Goal: Task Accomplishment & Management: Use online tool/utility

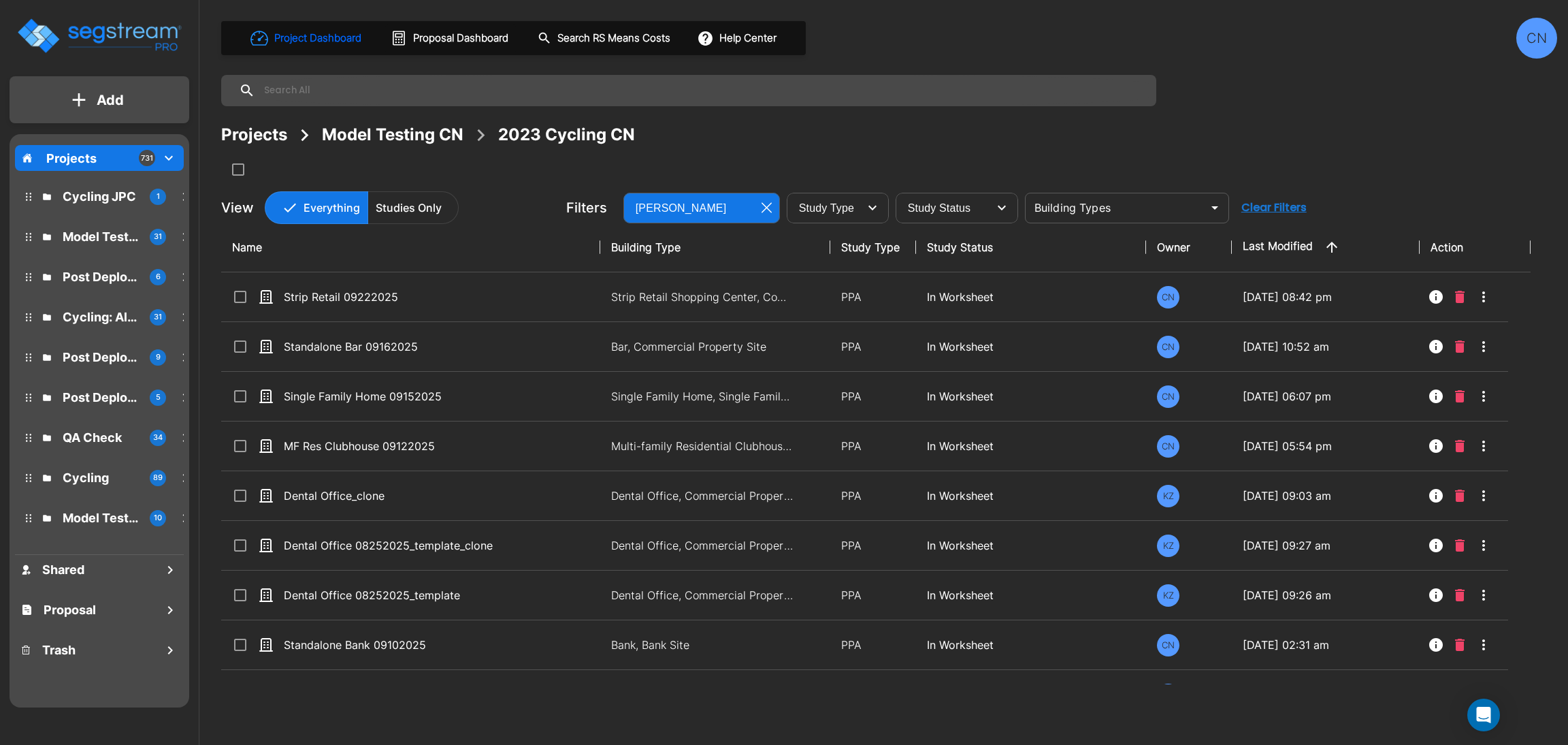
scroll to position [790, 0]
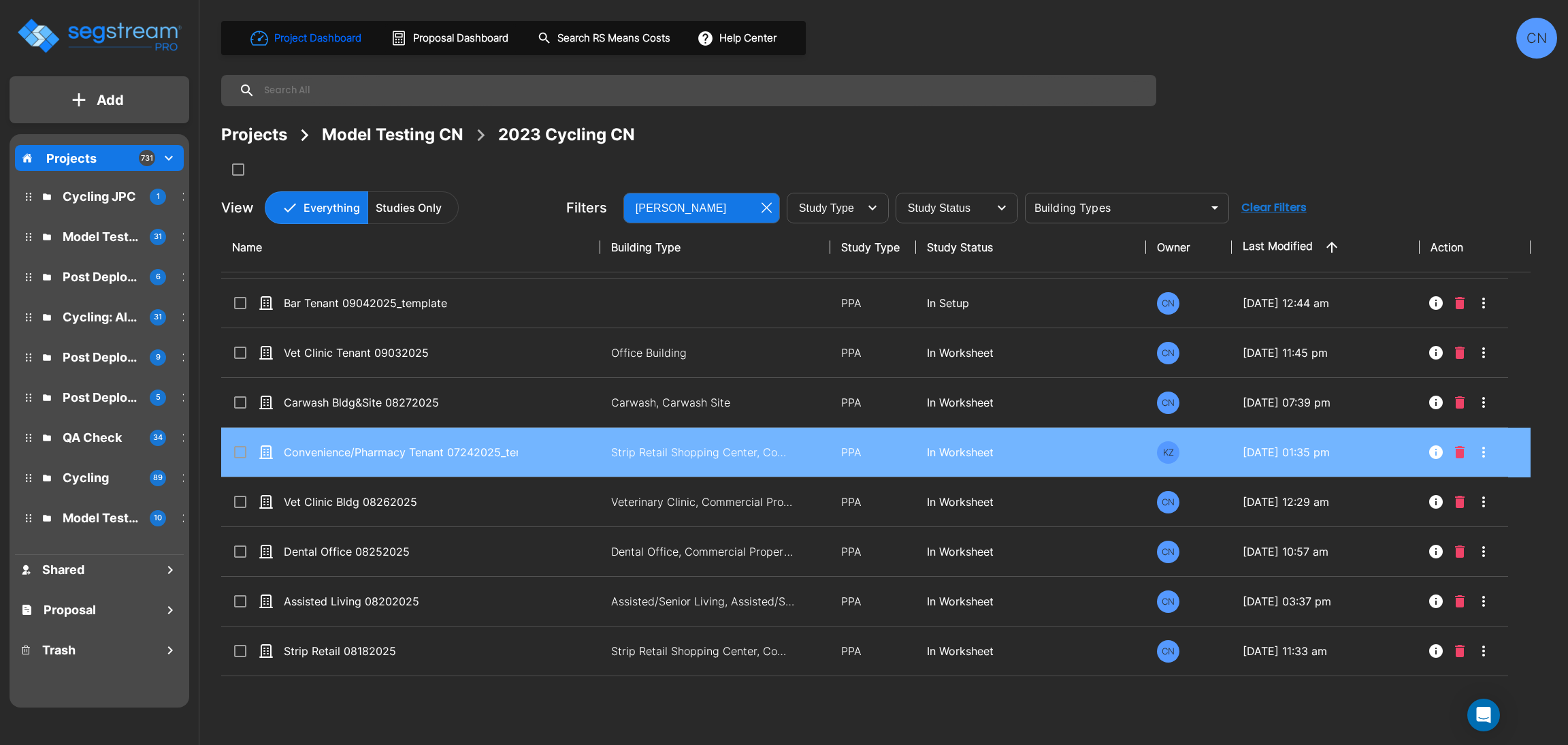
drag, startPoint x: 1408, startPoint y: 132, endPoint x: 242, endPoint y: 464, distance: 1212.3
click at [1410, 132] on div "Projects Model Testing CN 2023 Cycling CN" at bounding box center [889, 135] width 1336 height 25
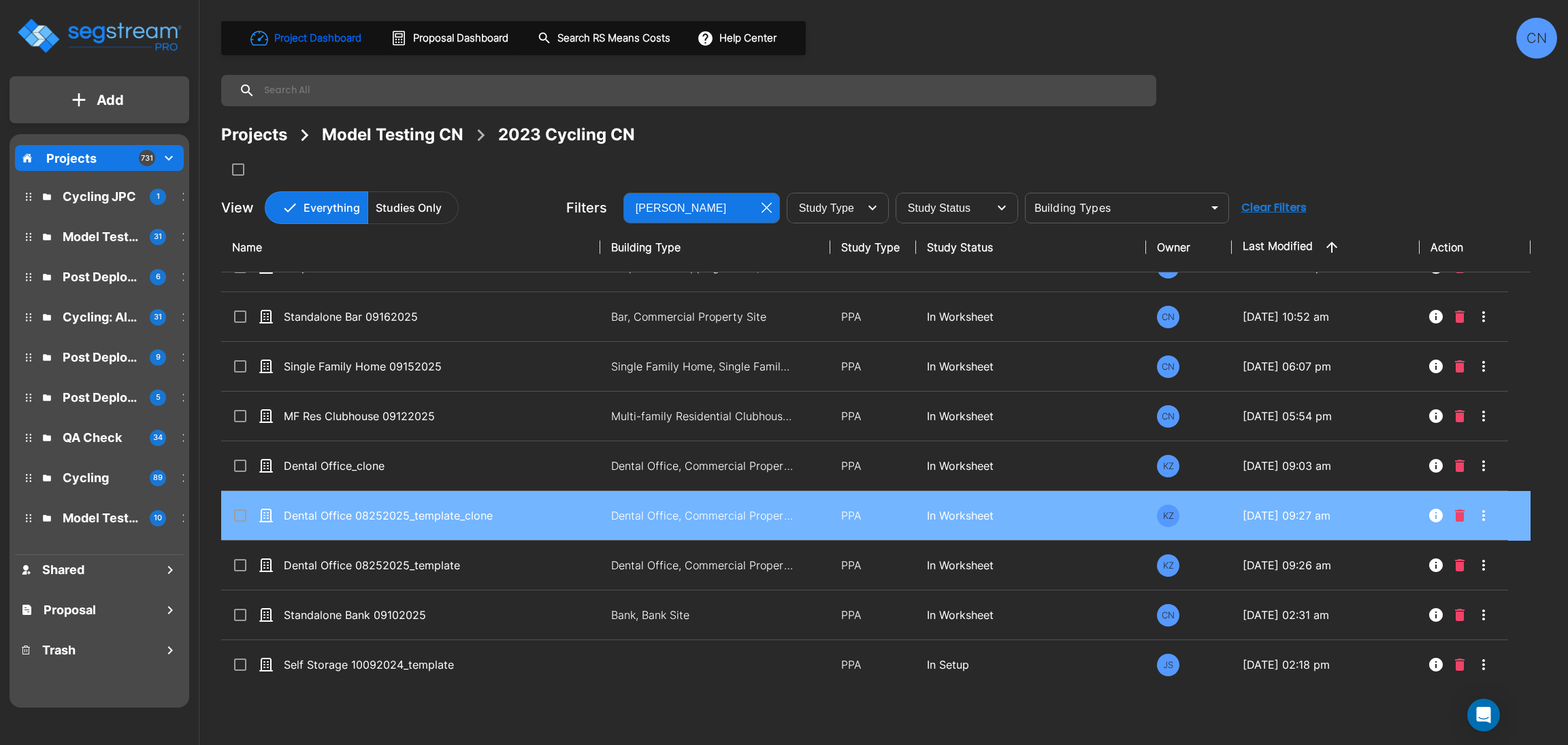
scroll to position [0, 0]
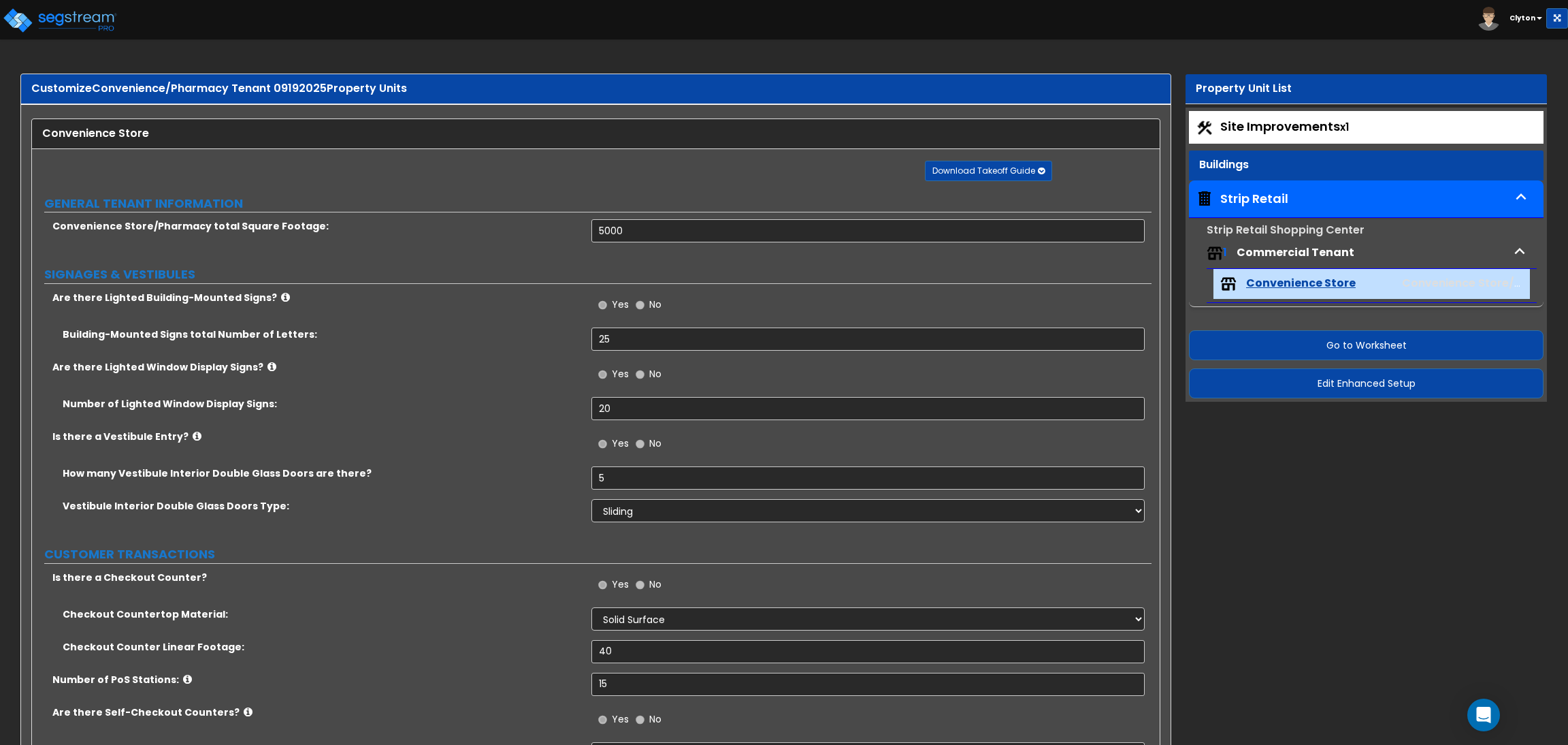
select select "2"
select select "1"
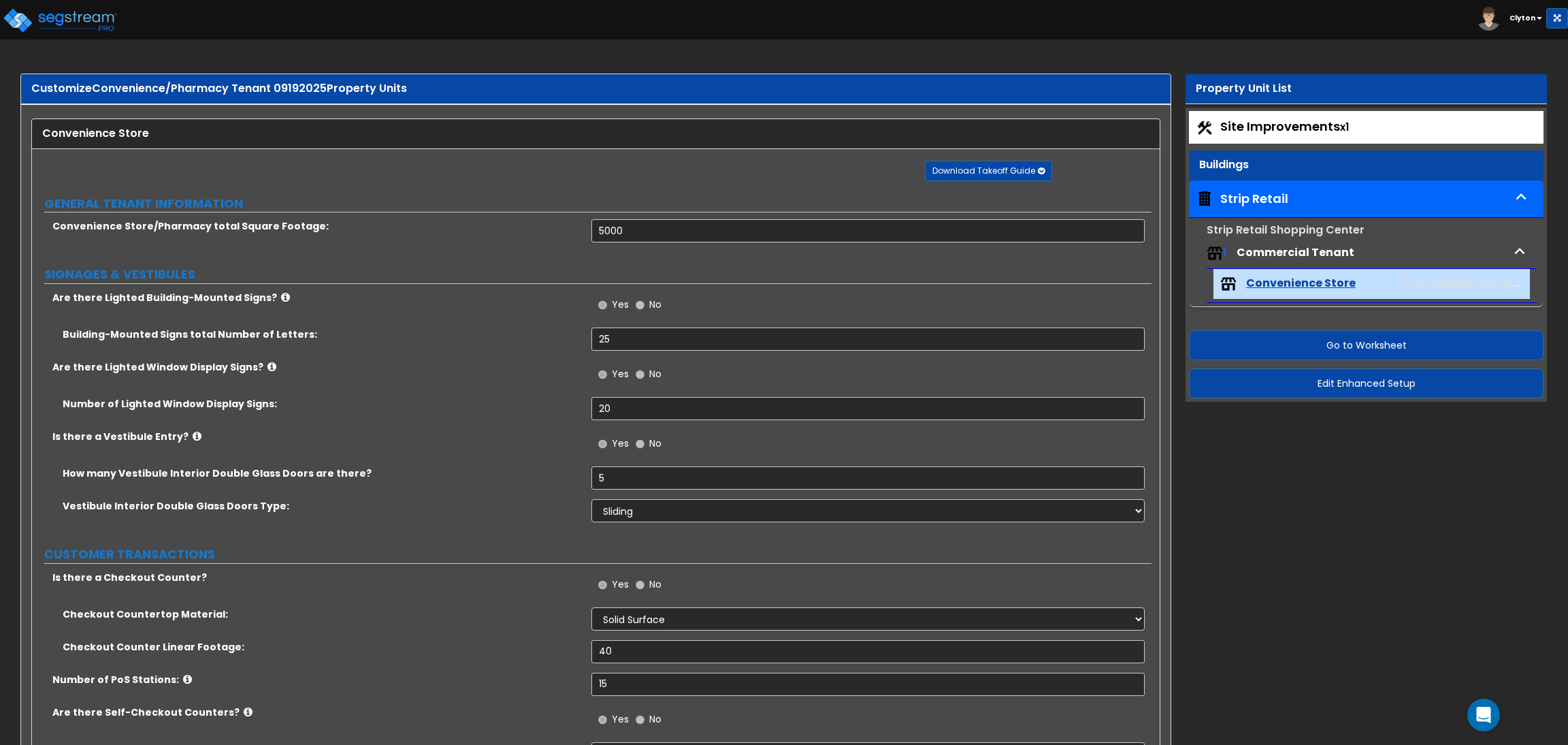
select select "1"
select select "2"
select select "5"
select select "3"
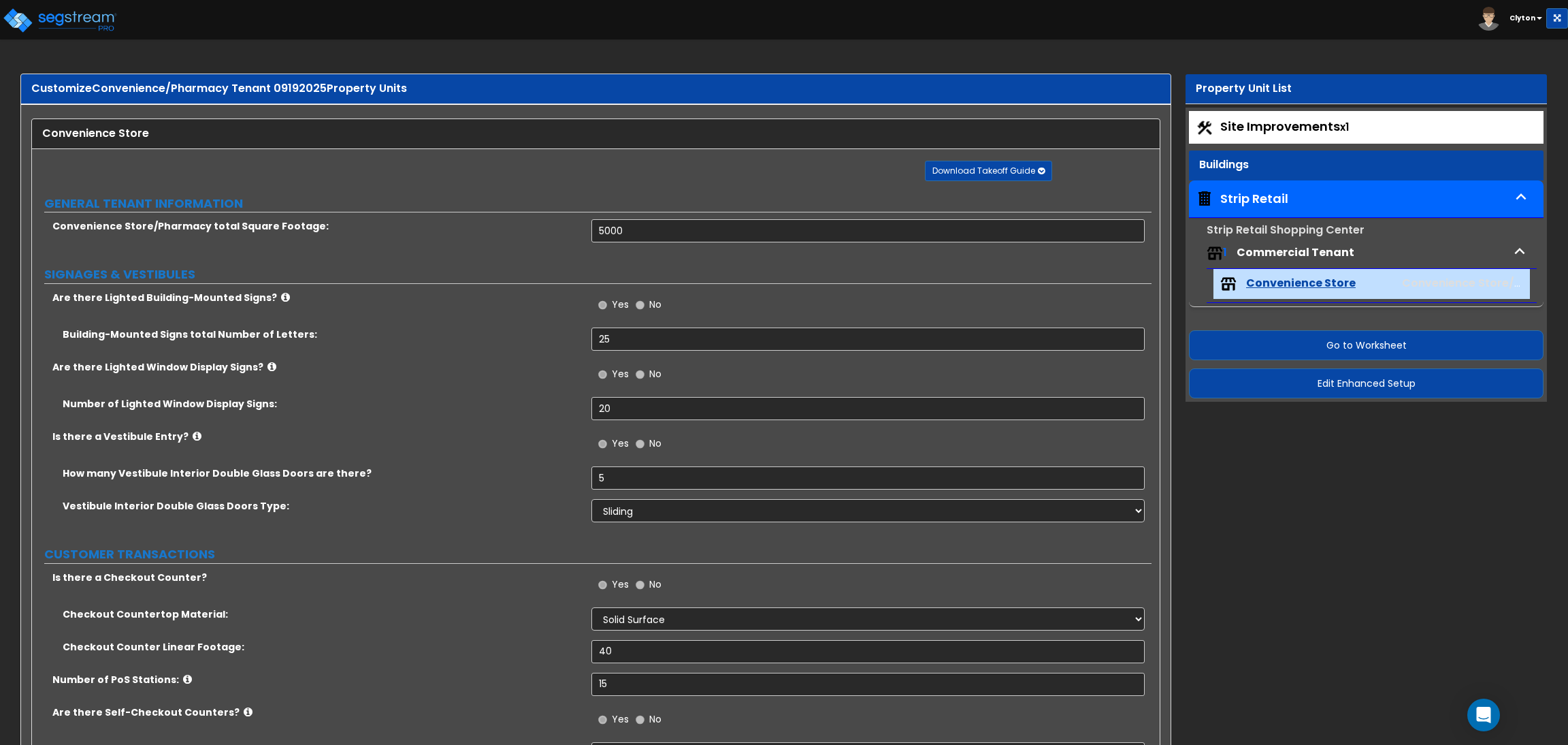
select select "2"
select select "1"
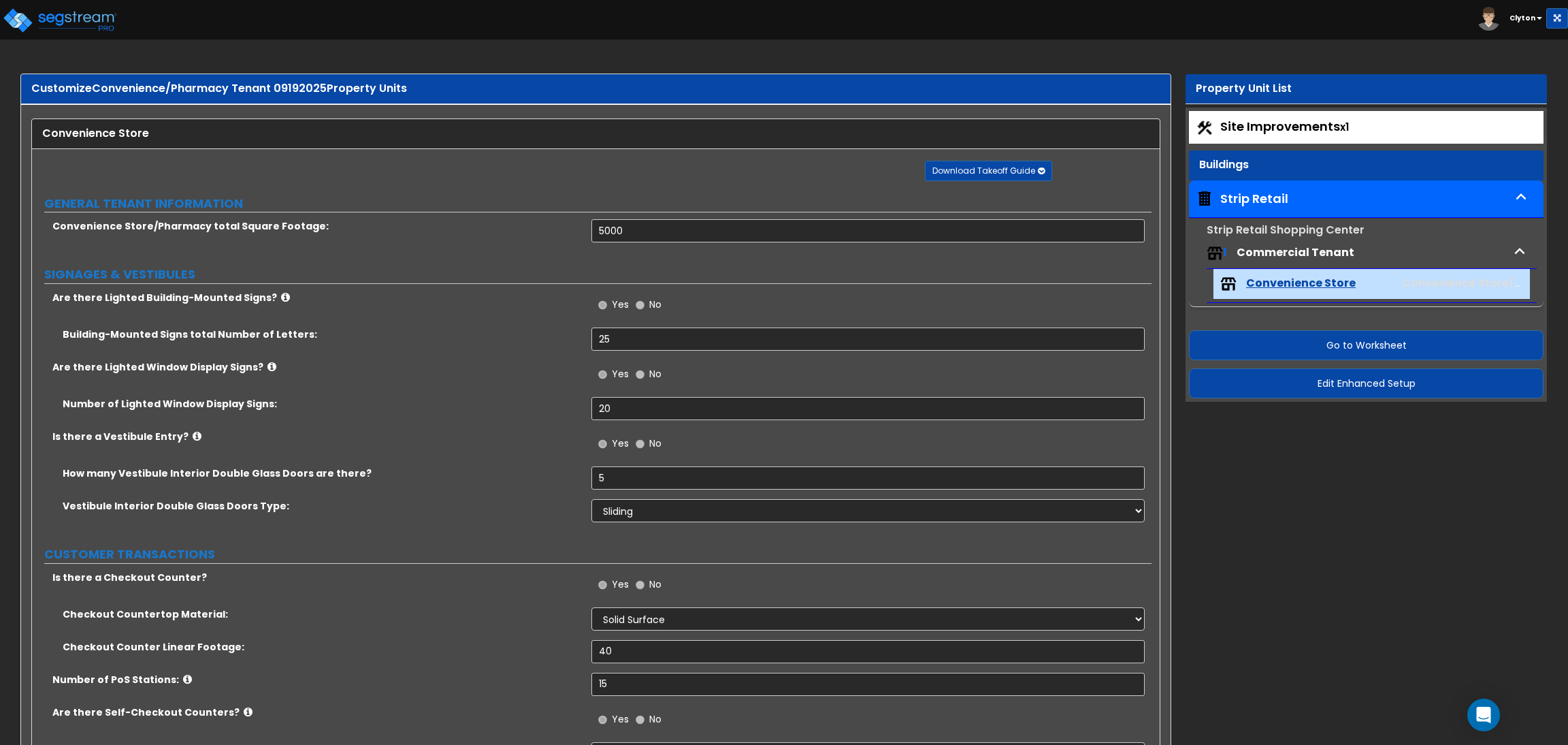
select select "2"
select select "1"
select select "2"
select select "1"
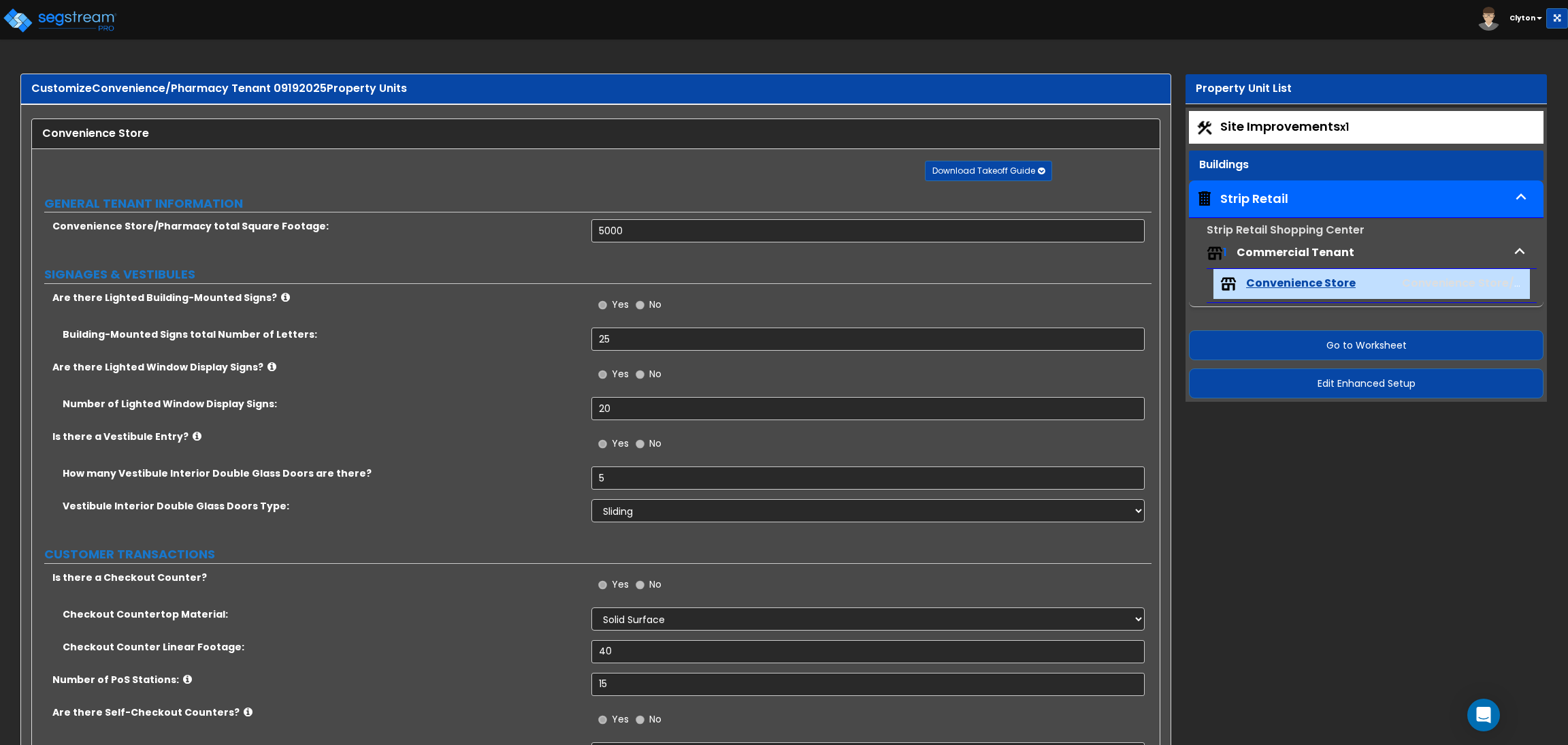
select select "1"
select select "4"
select select "2"
select select "1"
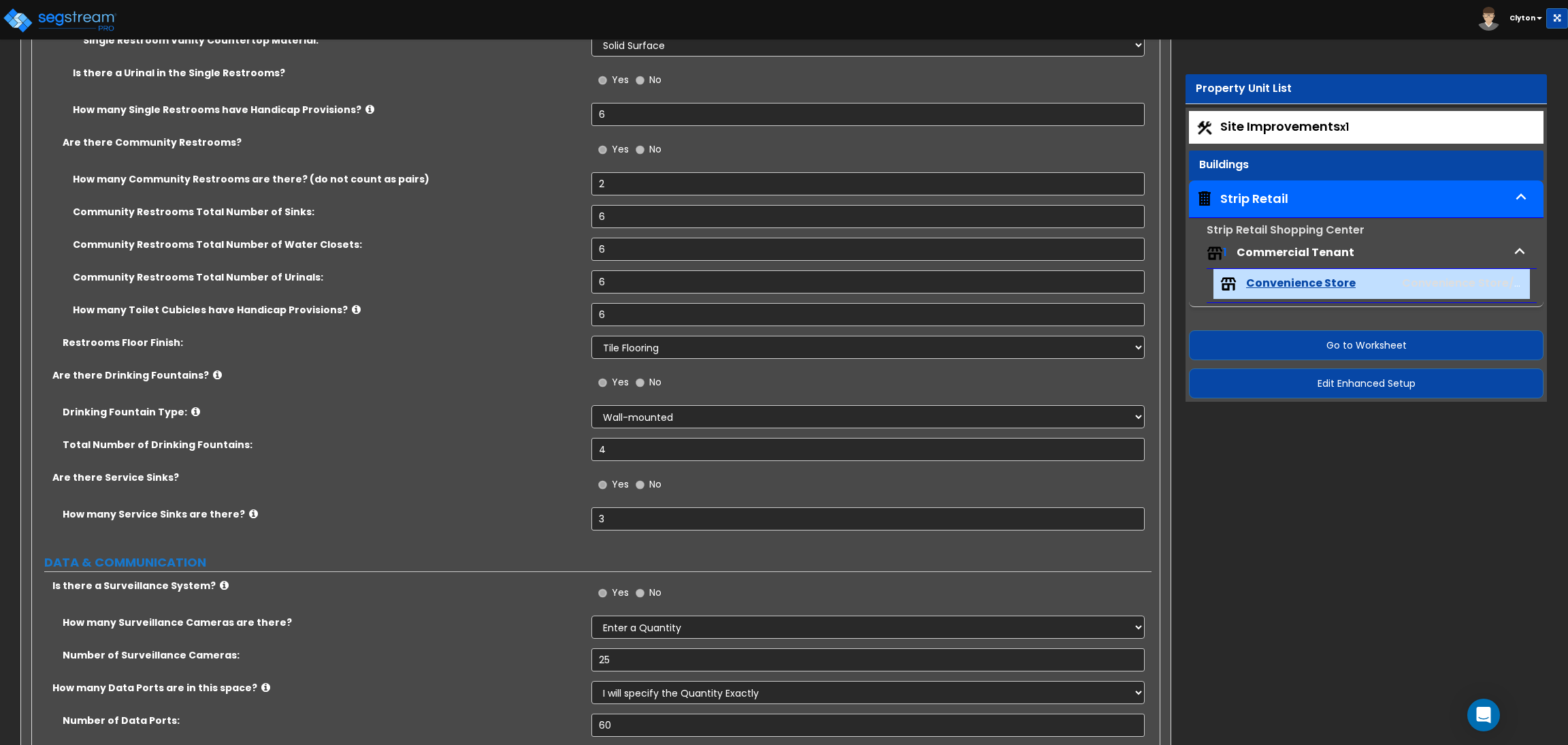
scroll to position [4316, 0]
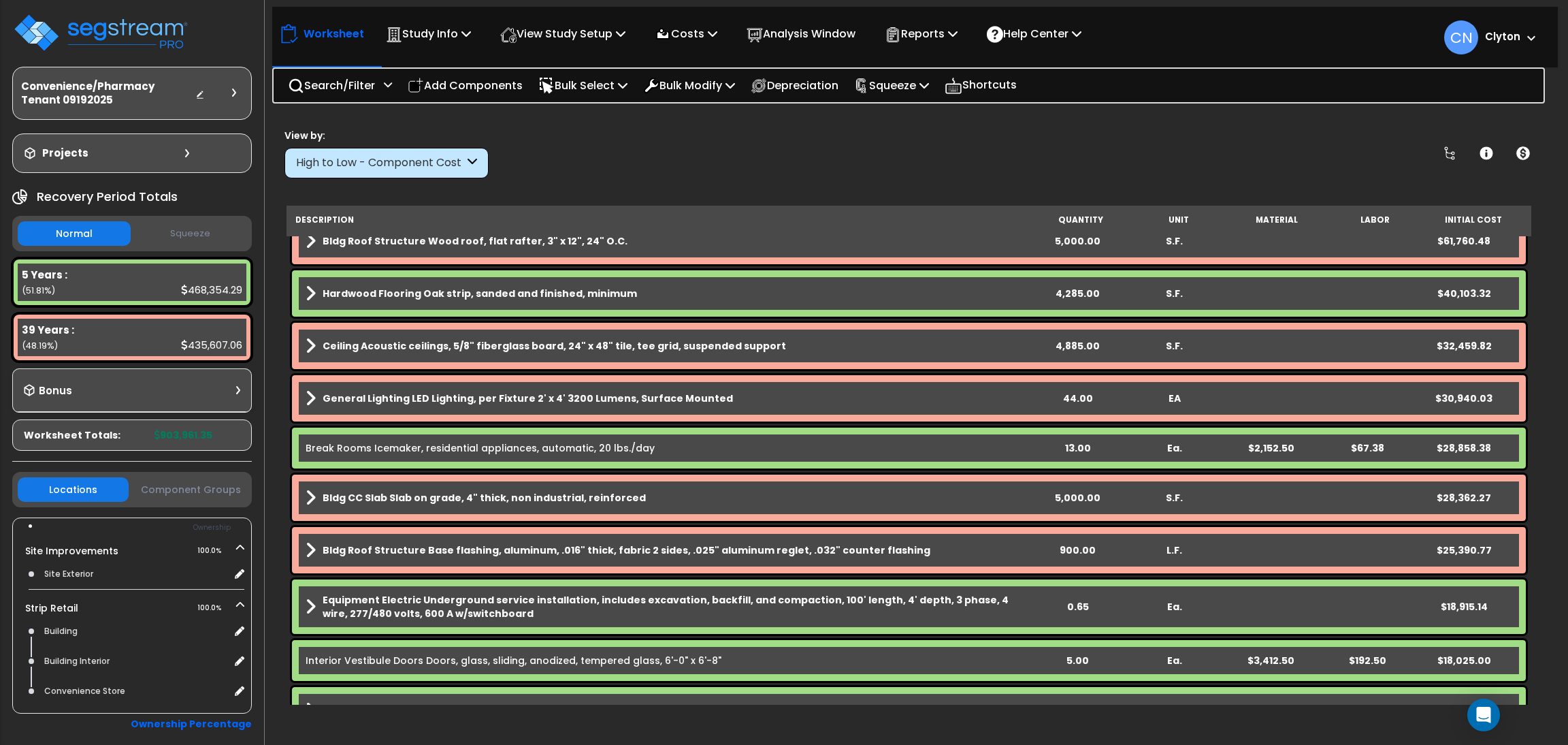
scroll to position [102, 0]
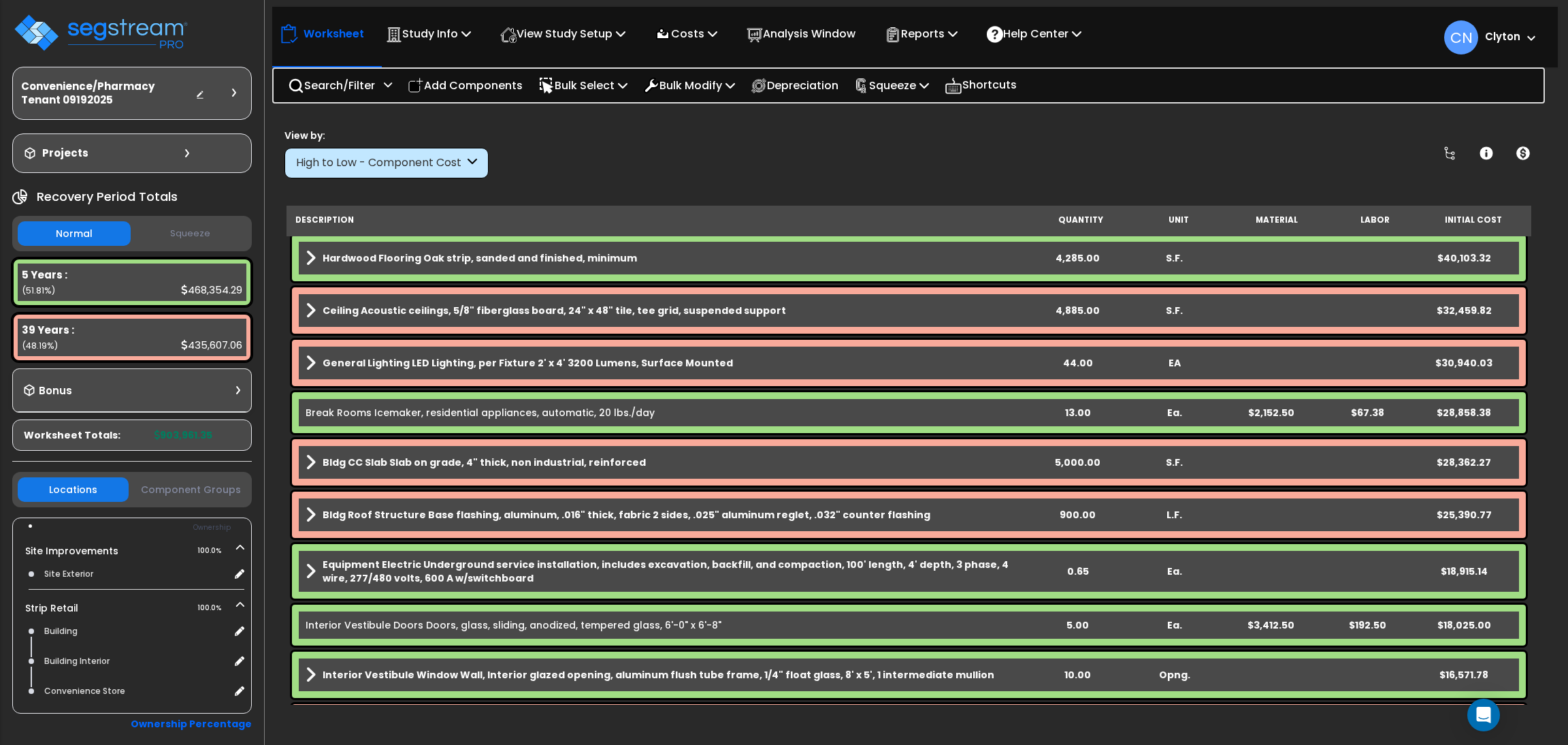
click at [890, 161] on div "View by: High to Low - Component Cost High to Low - Component Cost" at bounding box center [909, 153] width 1259 height 50
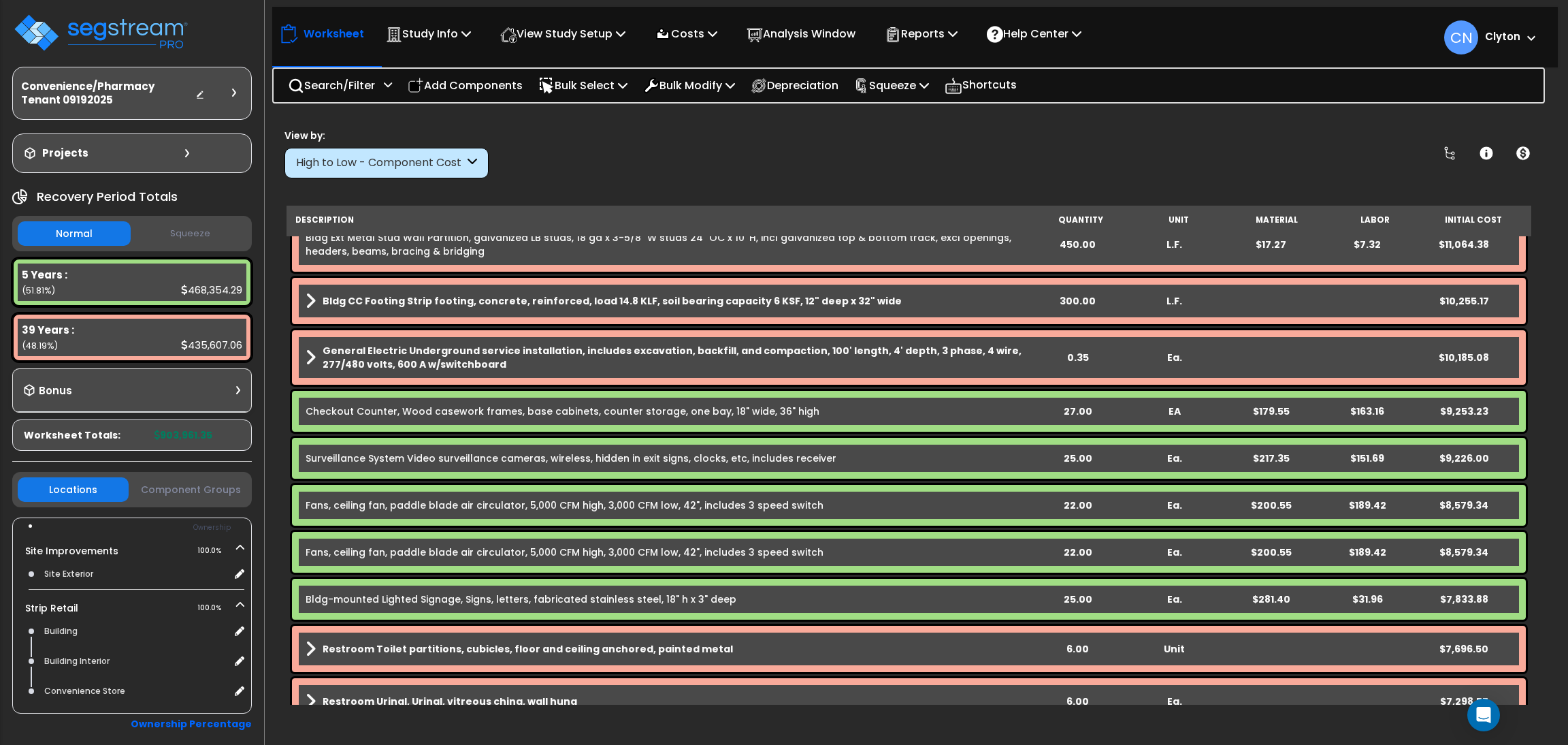
scroll to position [1225, 0]
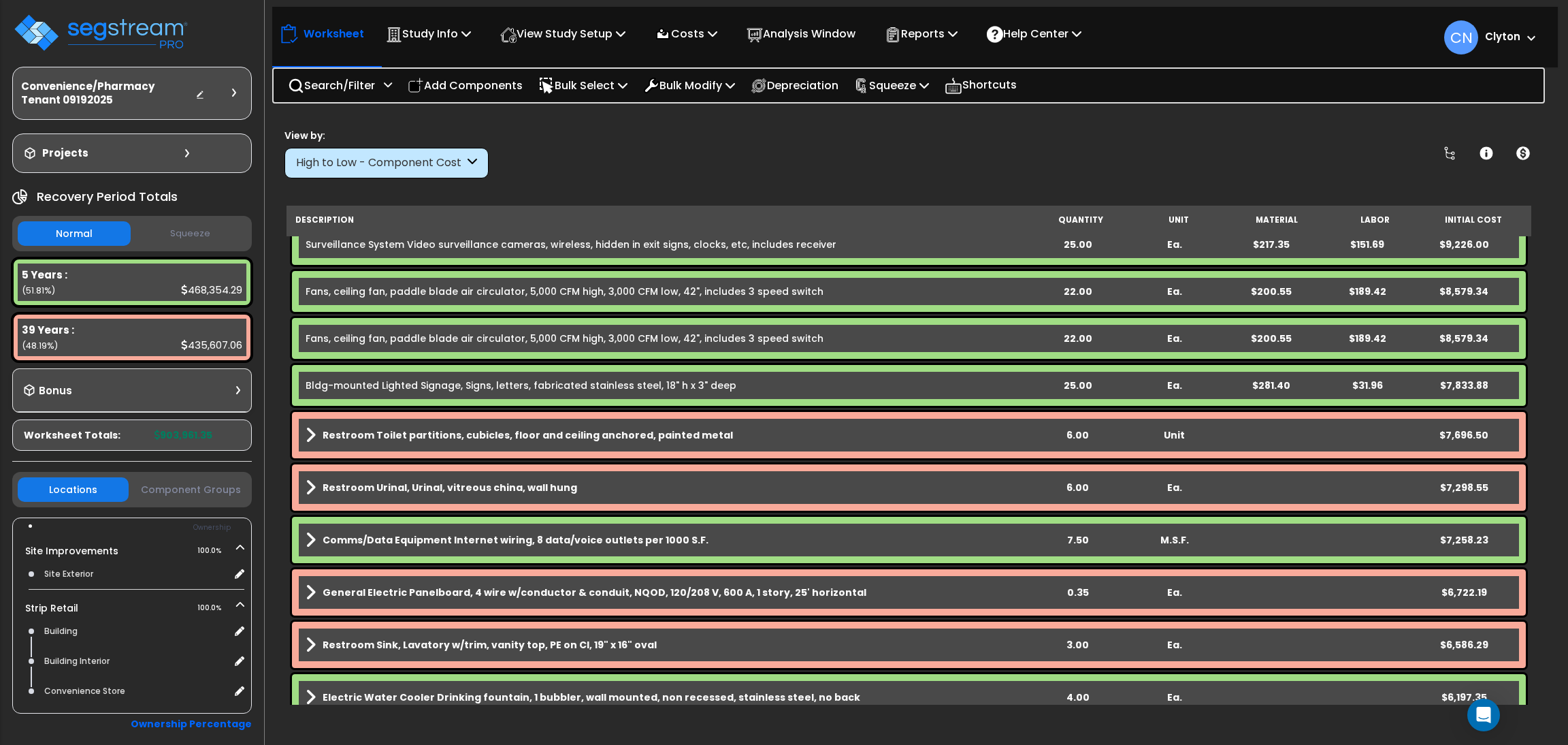
click at [432, 161] on div "High to Low - Component Cost" at bounding box center [380, 163] width 168 height 16
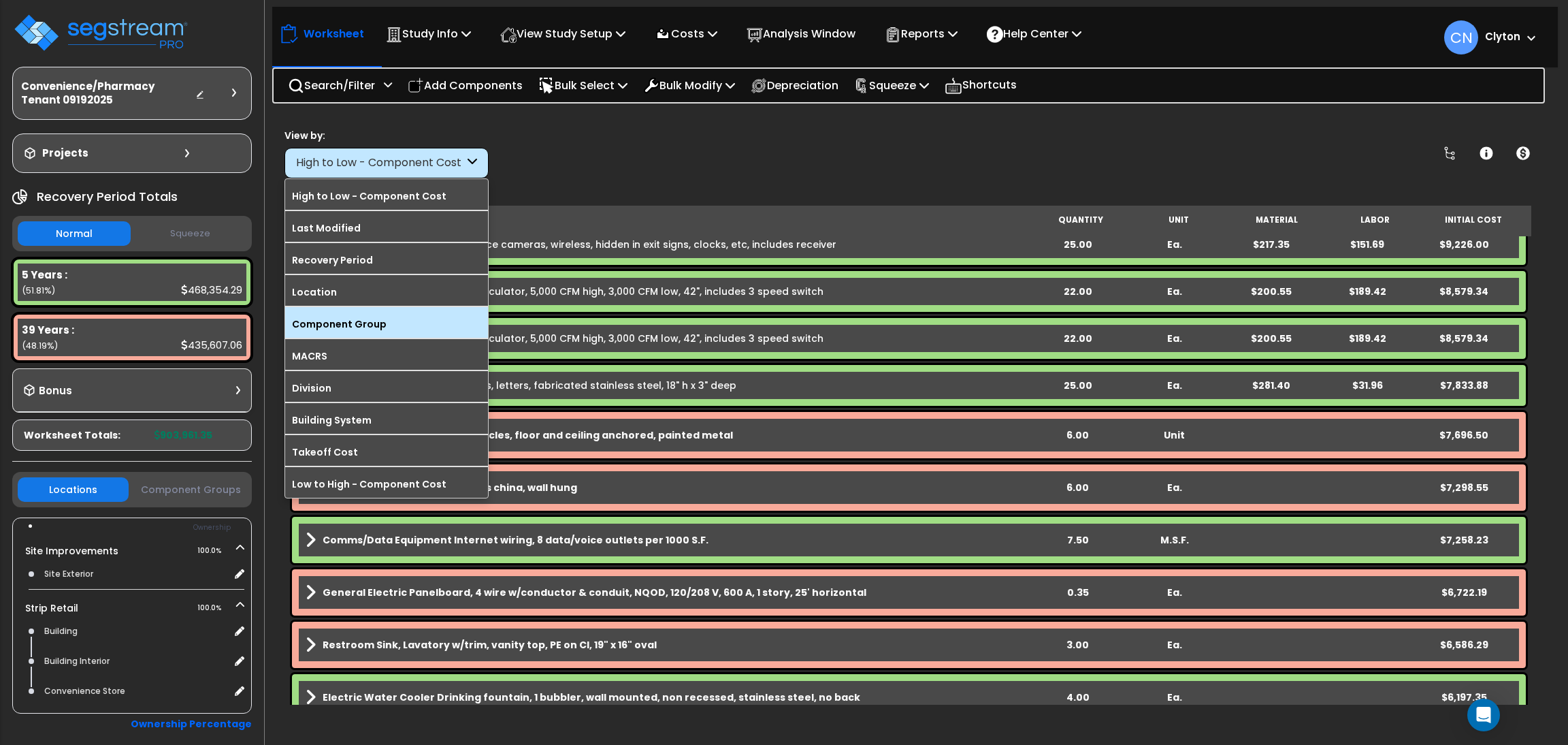
click at [389, 327] on label "Component Group" at bounding box center [387, 324] width 203 height 21
click at [0, 0] on input "Component Group" at bounding box center [0, 0] width 0 height 0
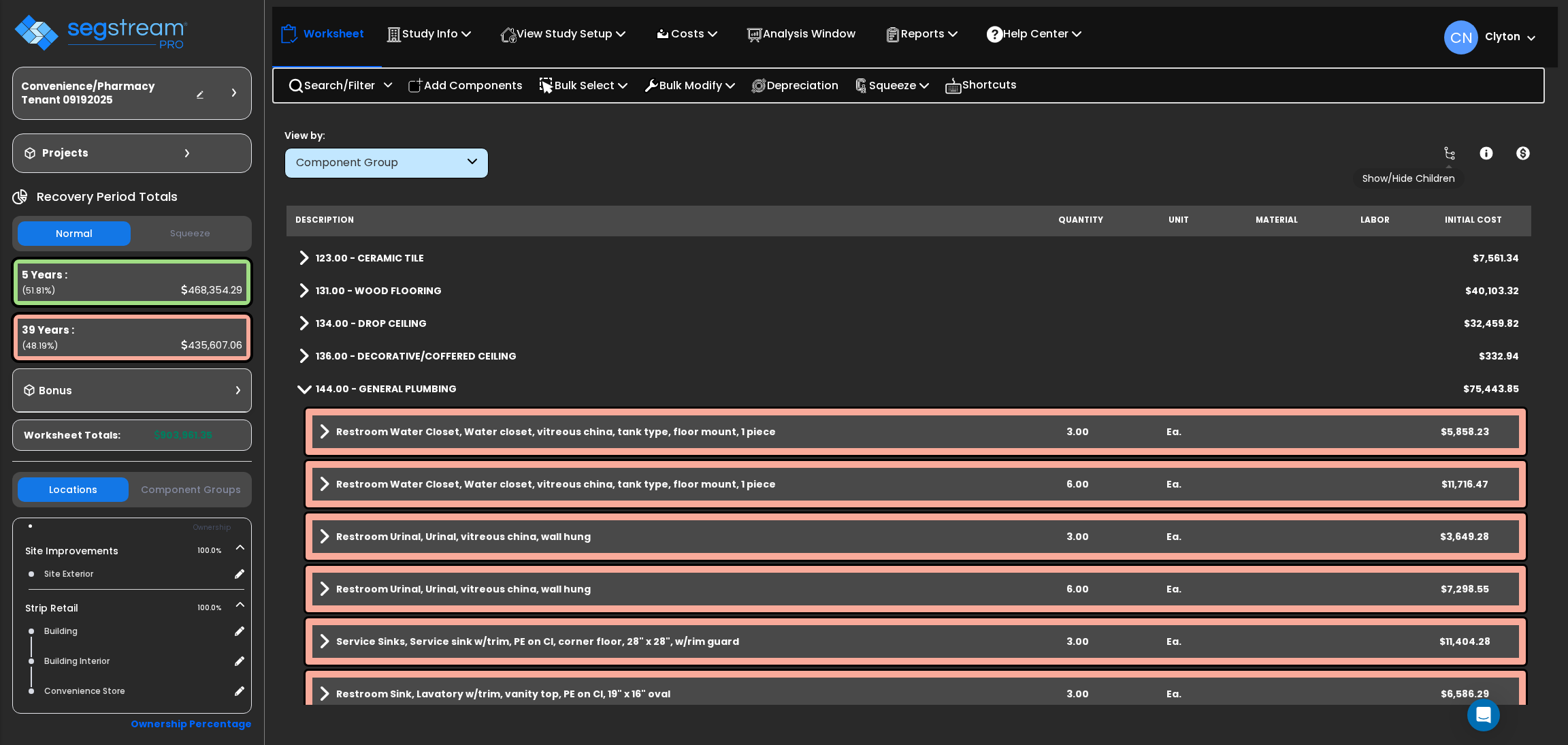
click at [1453, 156] on icon at bounding box center [1450, 153] width 11 height 14
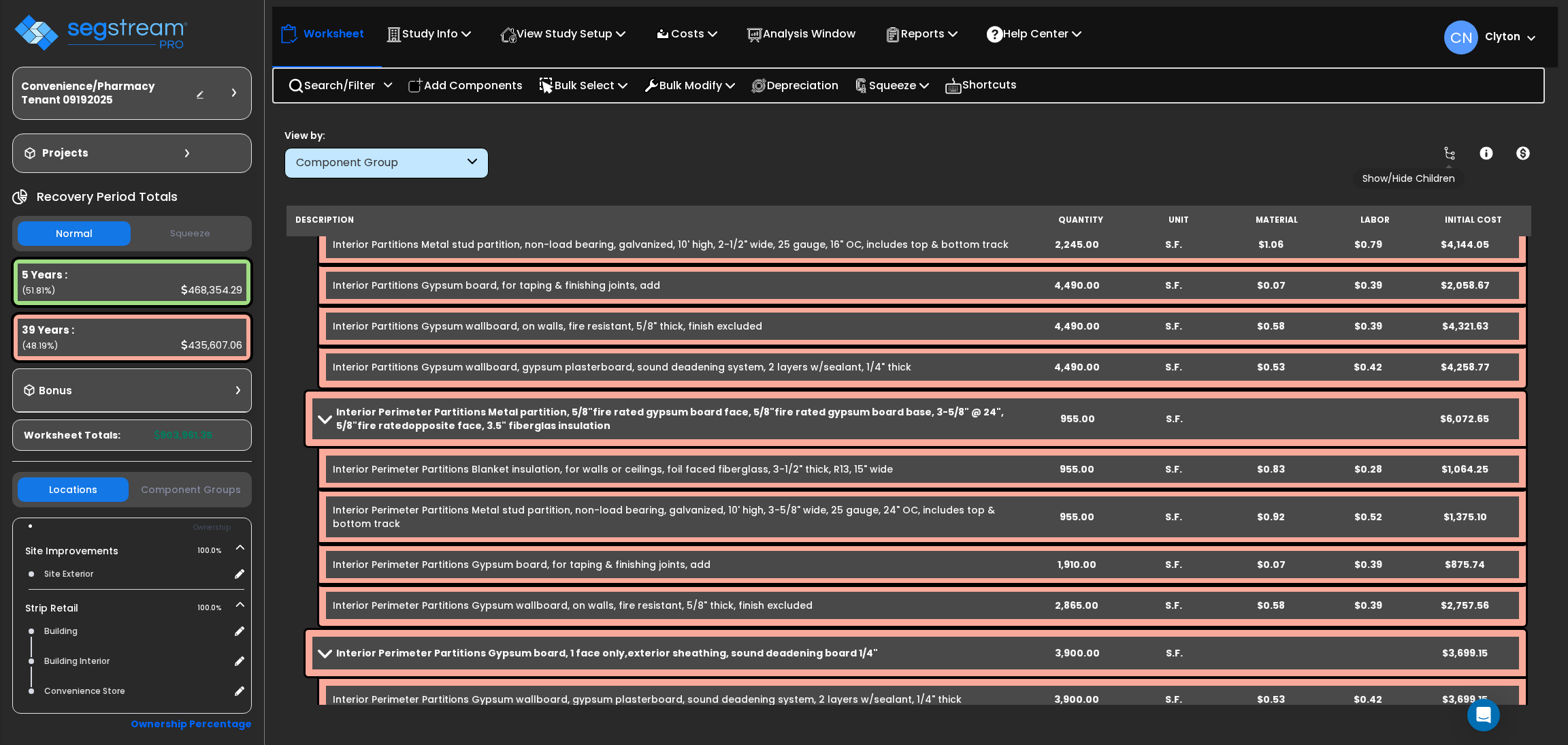
click at [1453, 156] on icon at bounding box center [1450, 153] width 11 height 14
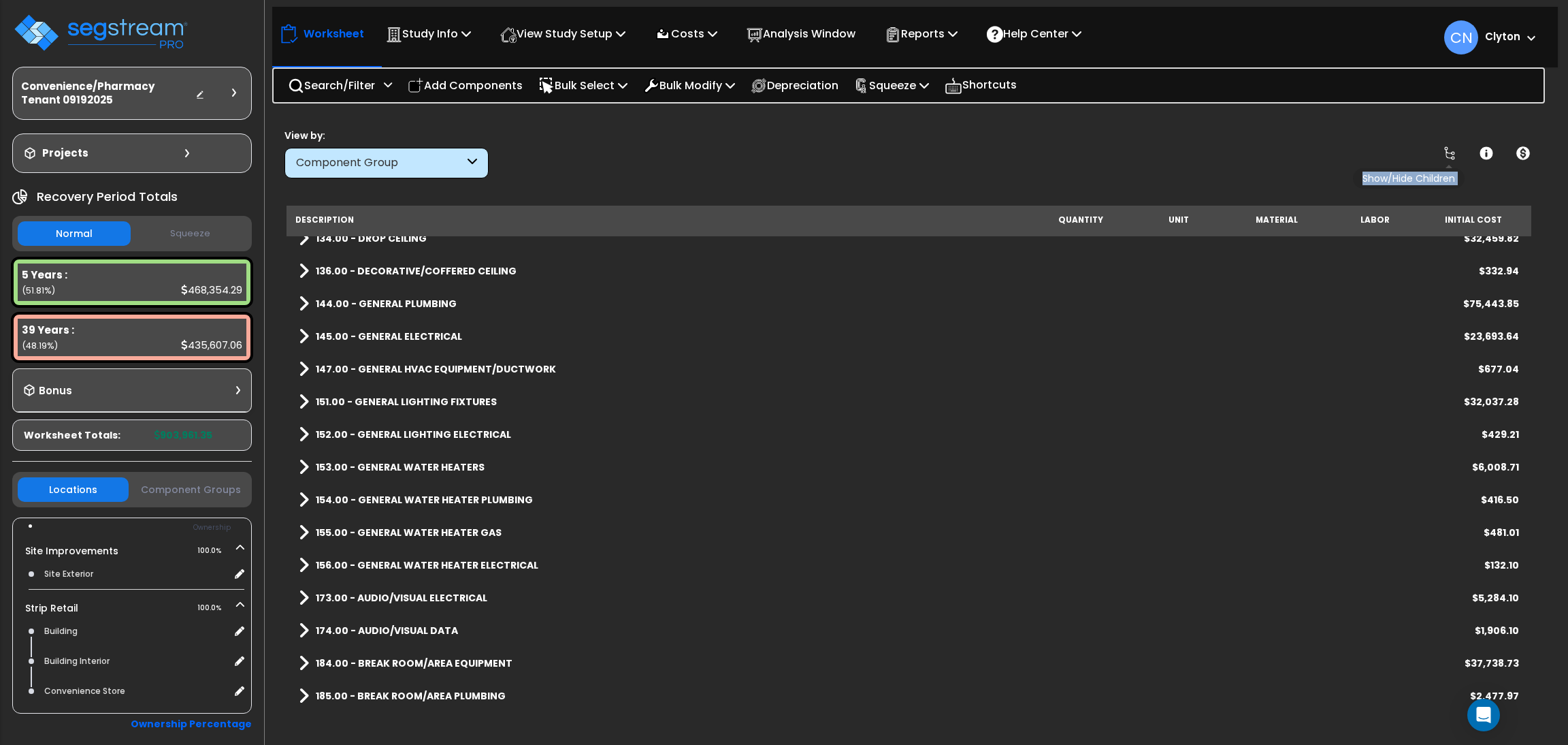
click at [1453, 156] on icon at bounding box center [1450, 153] width 11 height 14
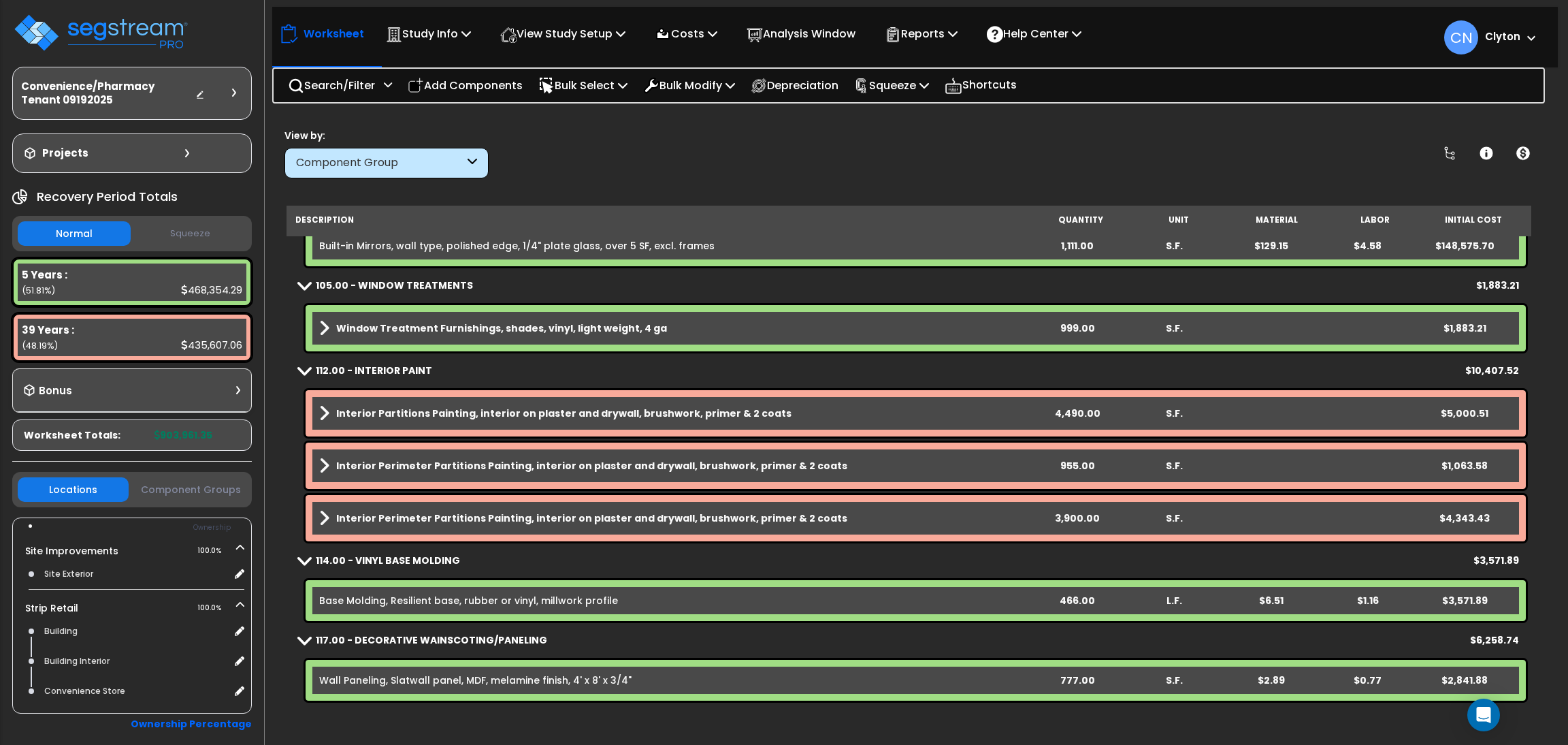
scroll to position [2656, 0]
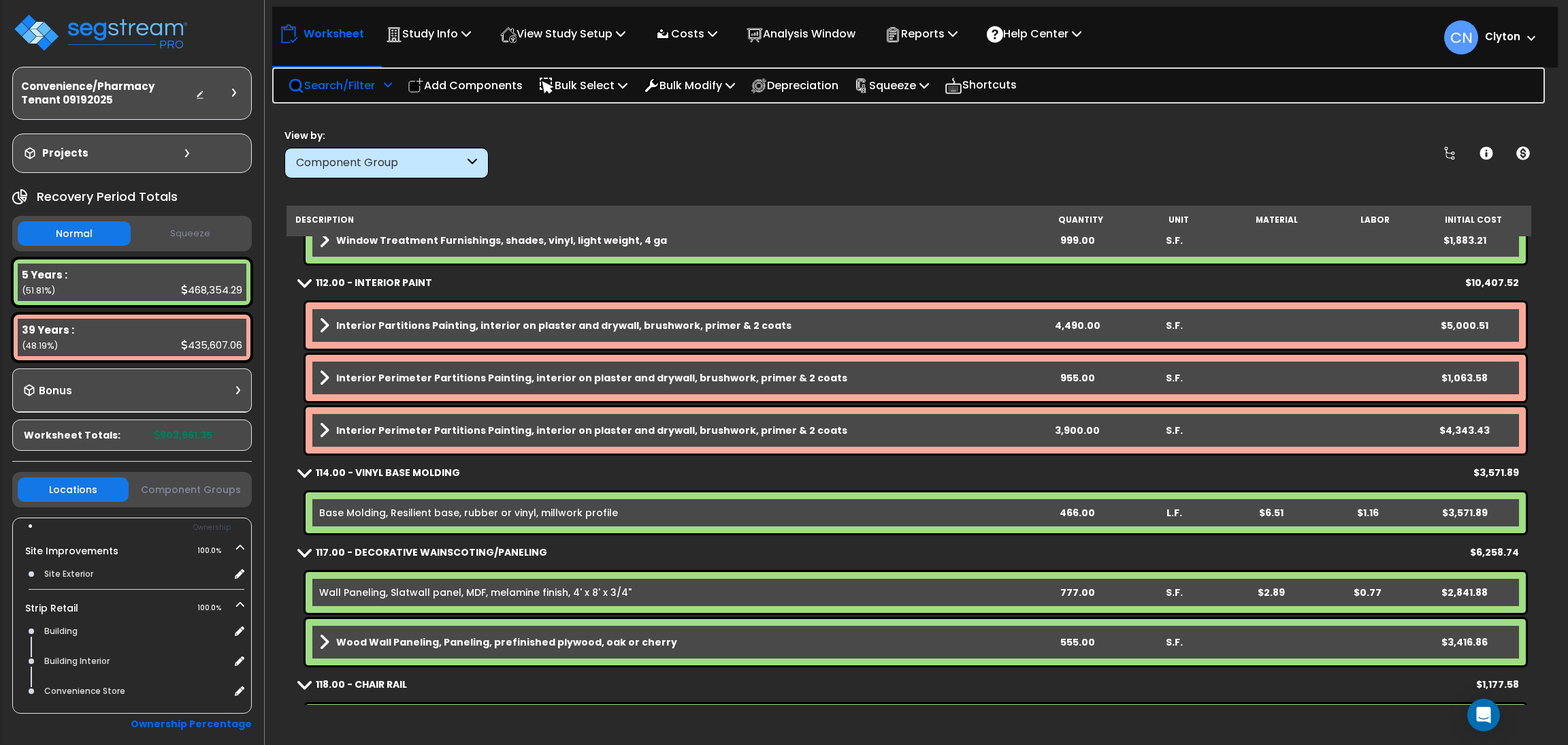
click at [344, 78] on p "Search/Filter" at bounding box center [331, 85] width 87 height 19
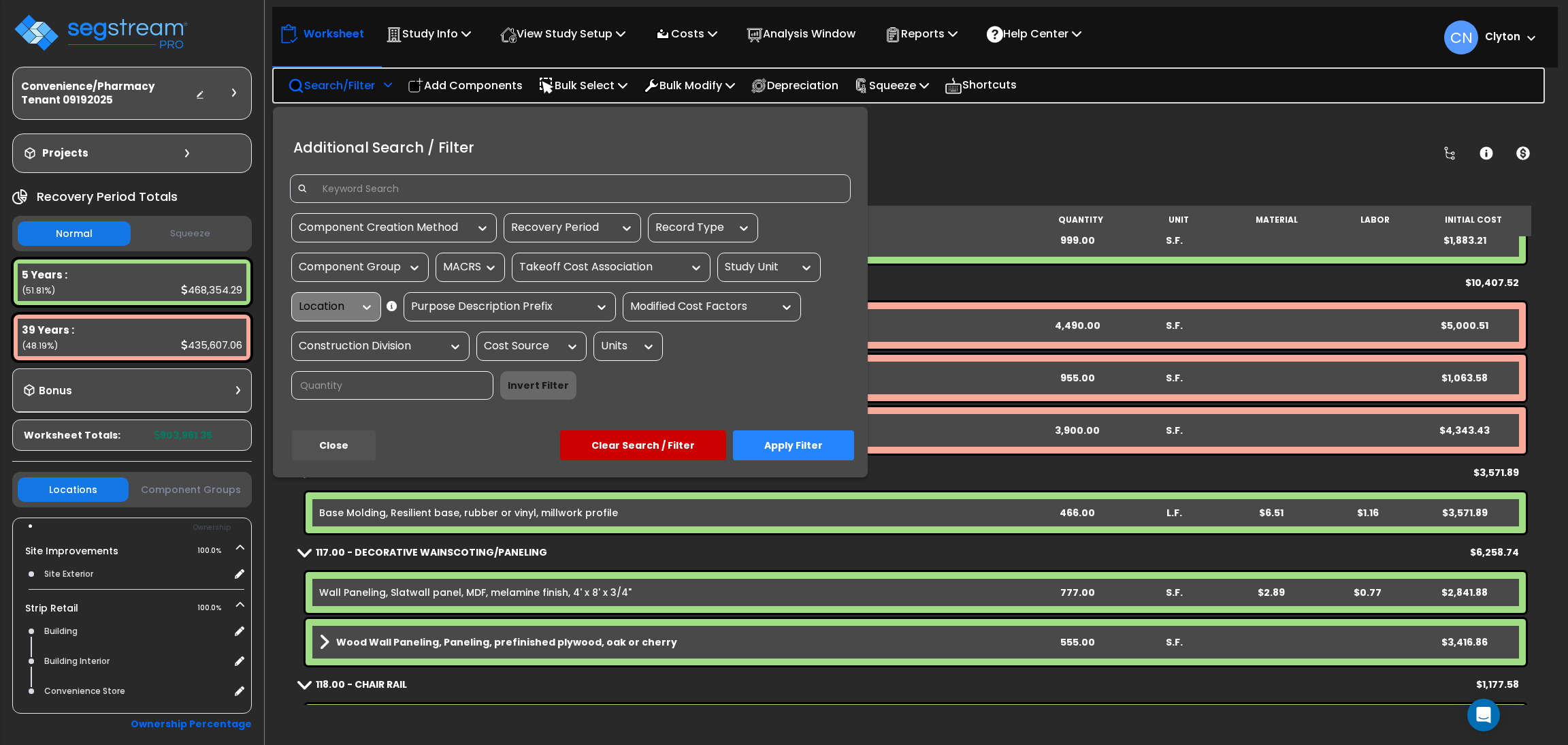
click at [727, 270] on div "Study Unit" at bounding box center [758, 267] width 68 height 16
click at [748, 337] on div "Strip Retail" at bounding box center [819, 346] width 204 height 37
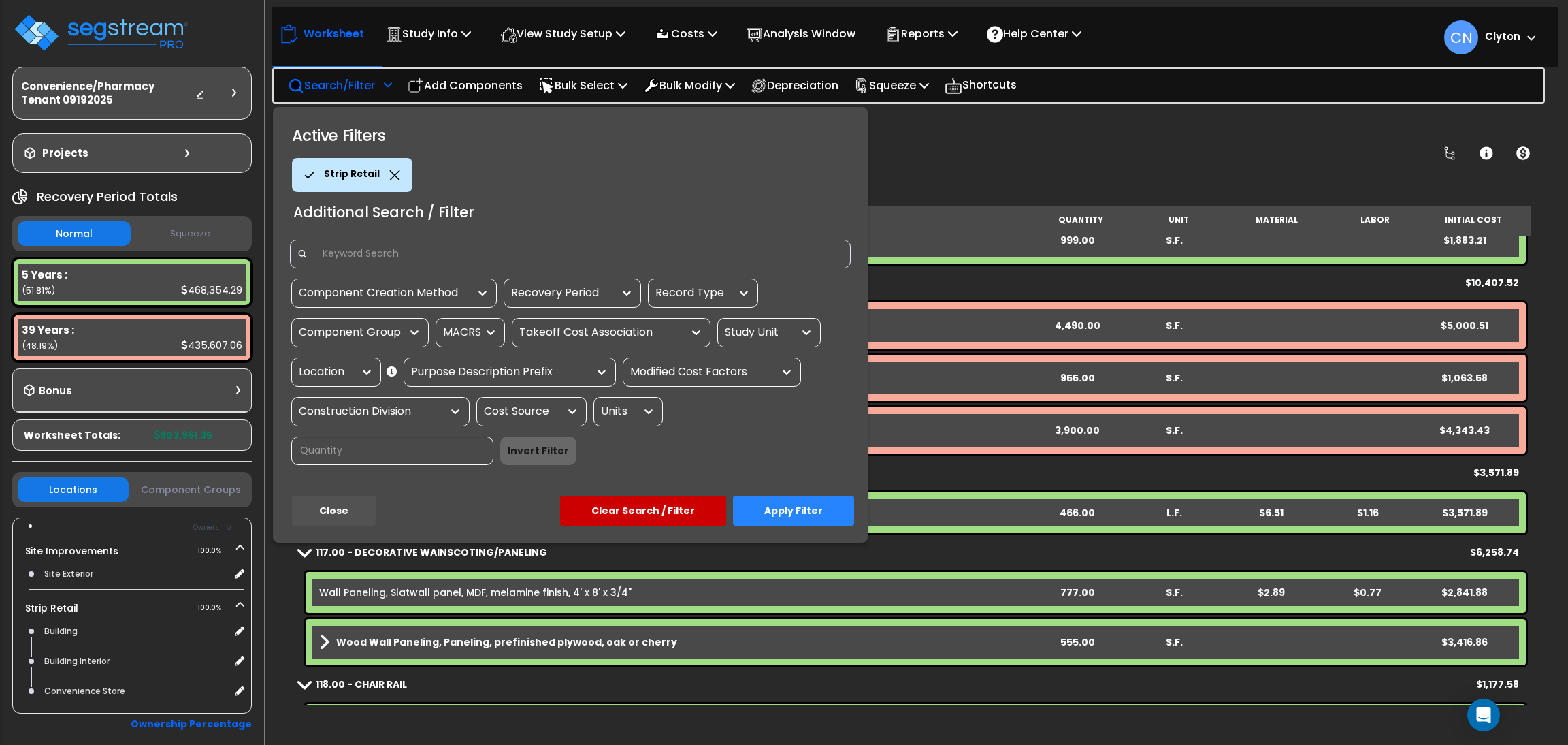
click at [340, 372] on div "Location" at bounding box center [326, 372] width 54 height 16
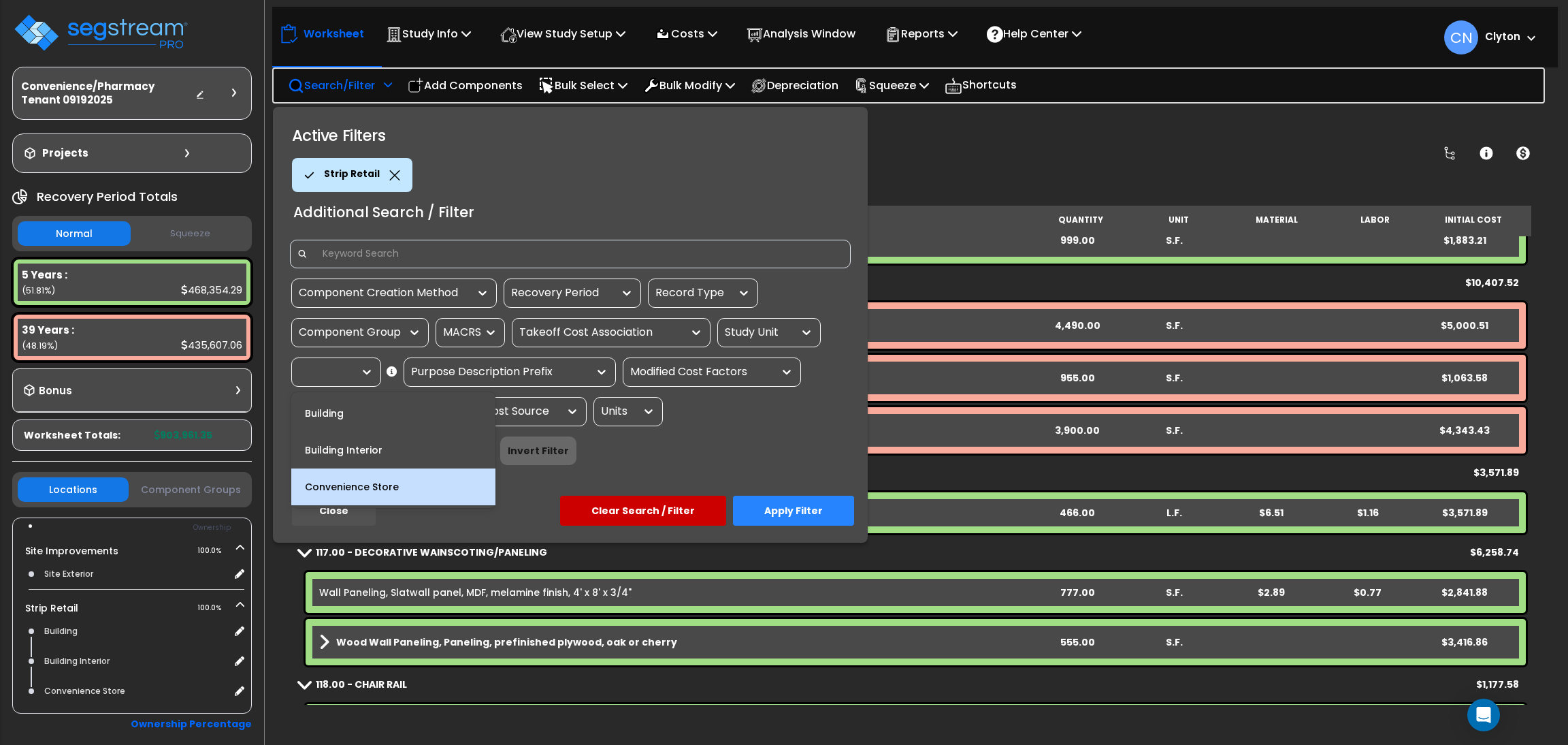
click at [340, 482] on div "Convenience Store" at bounding box center [394, 487] width 204 height 37
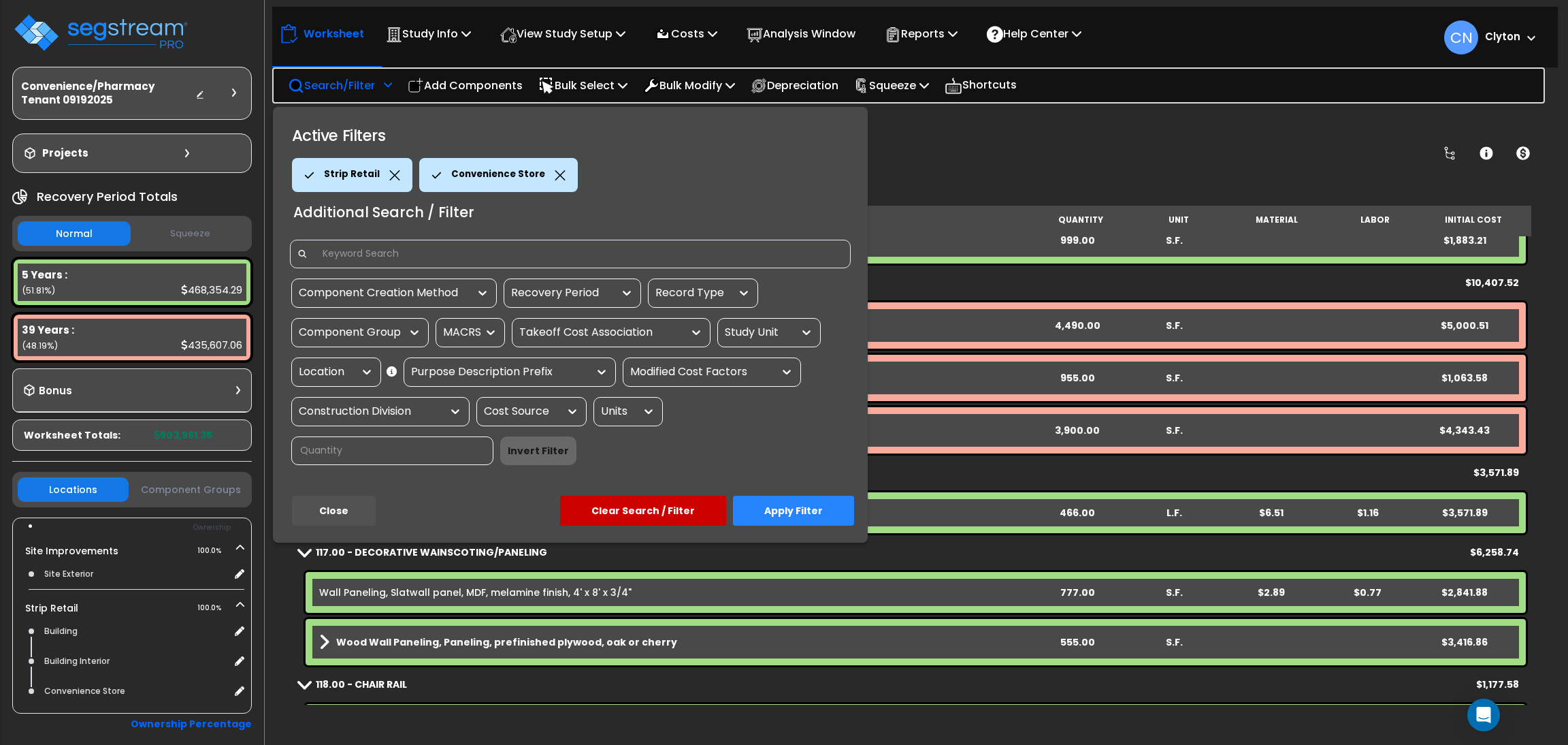
click at [801, 515] on button "Apply Filter" at bounding box center [793, 511] width 121 height 30
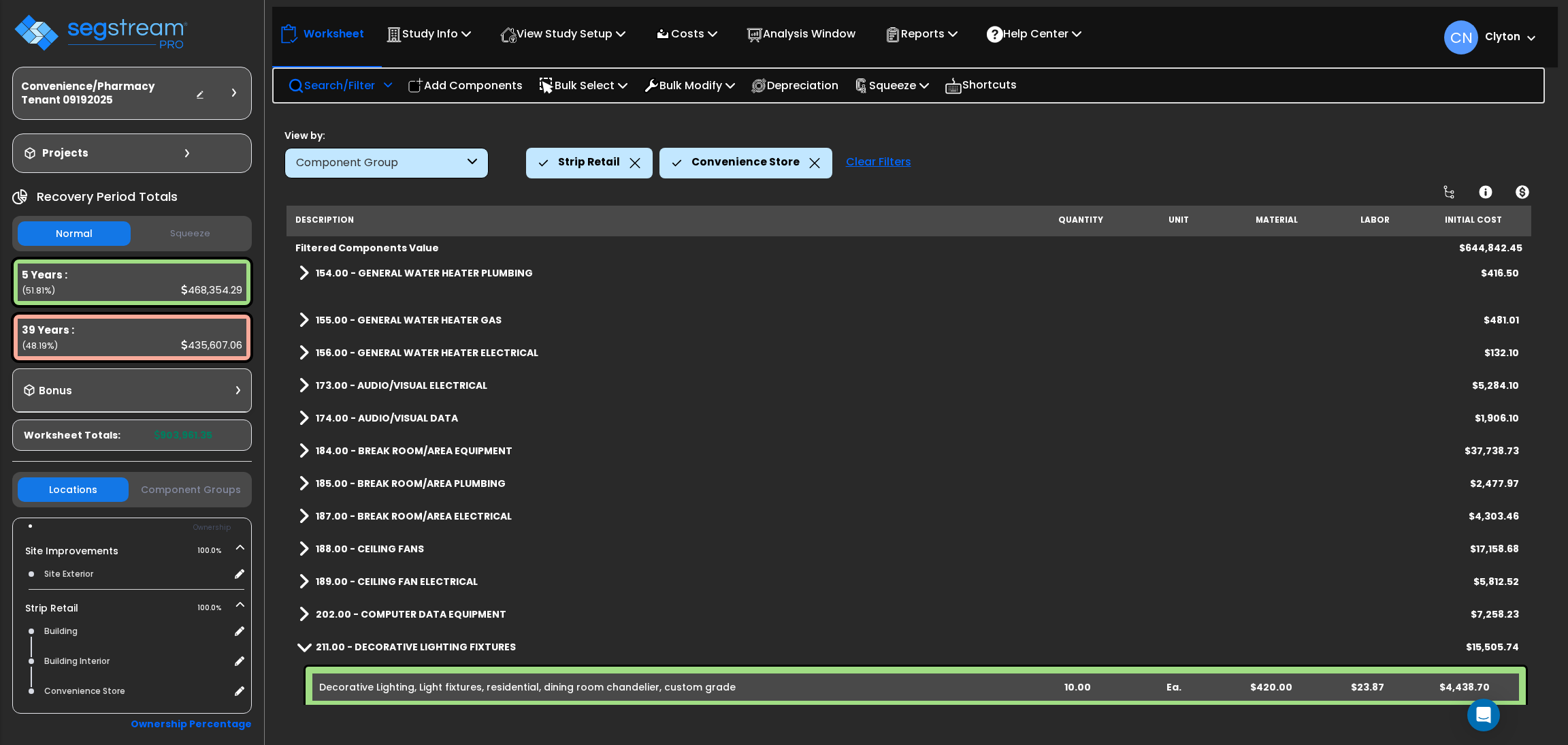
scroll to position [2247, 0]
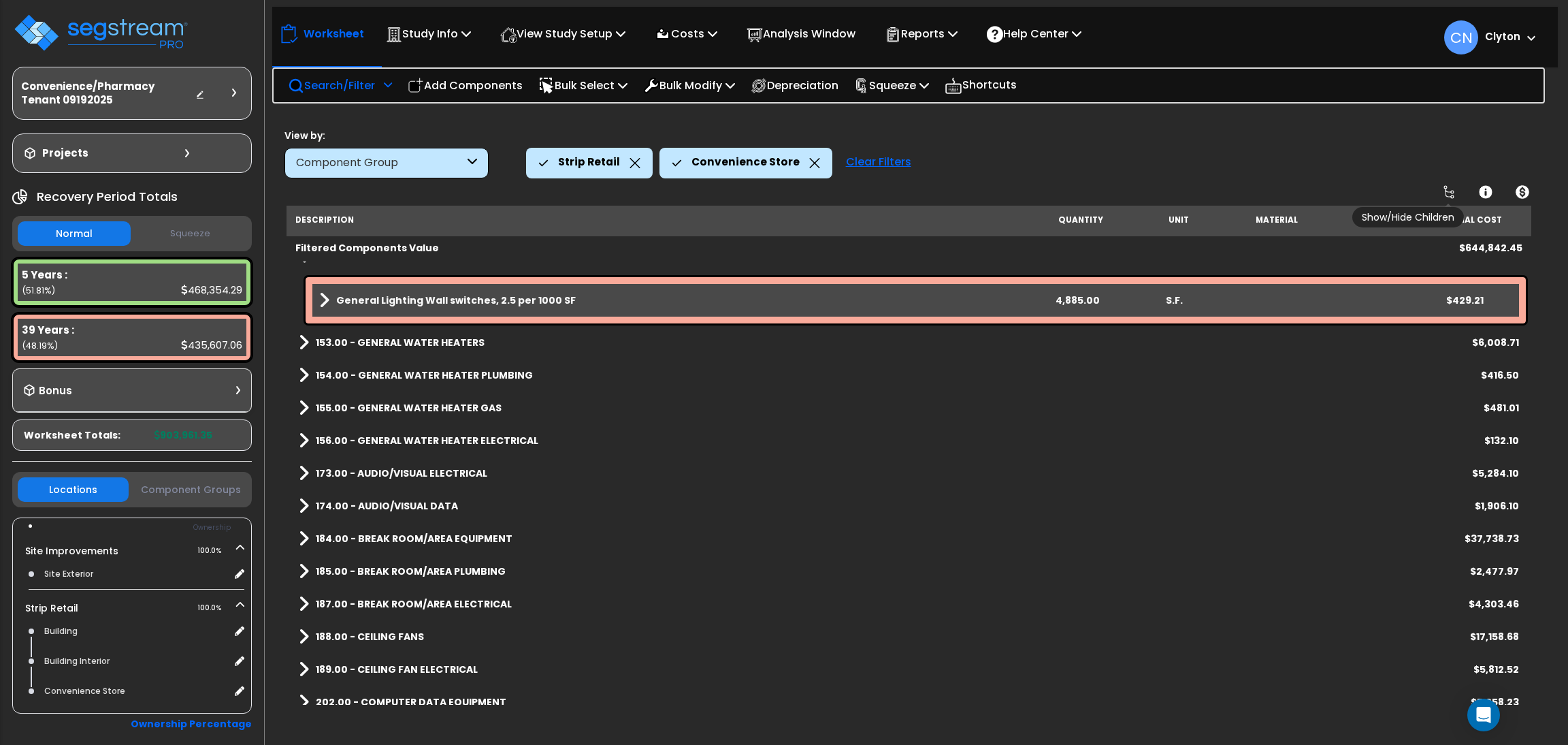
click at [1444, 189] on icon at bounding box center [1449, 192] width 11 height 14
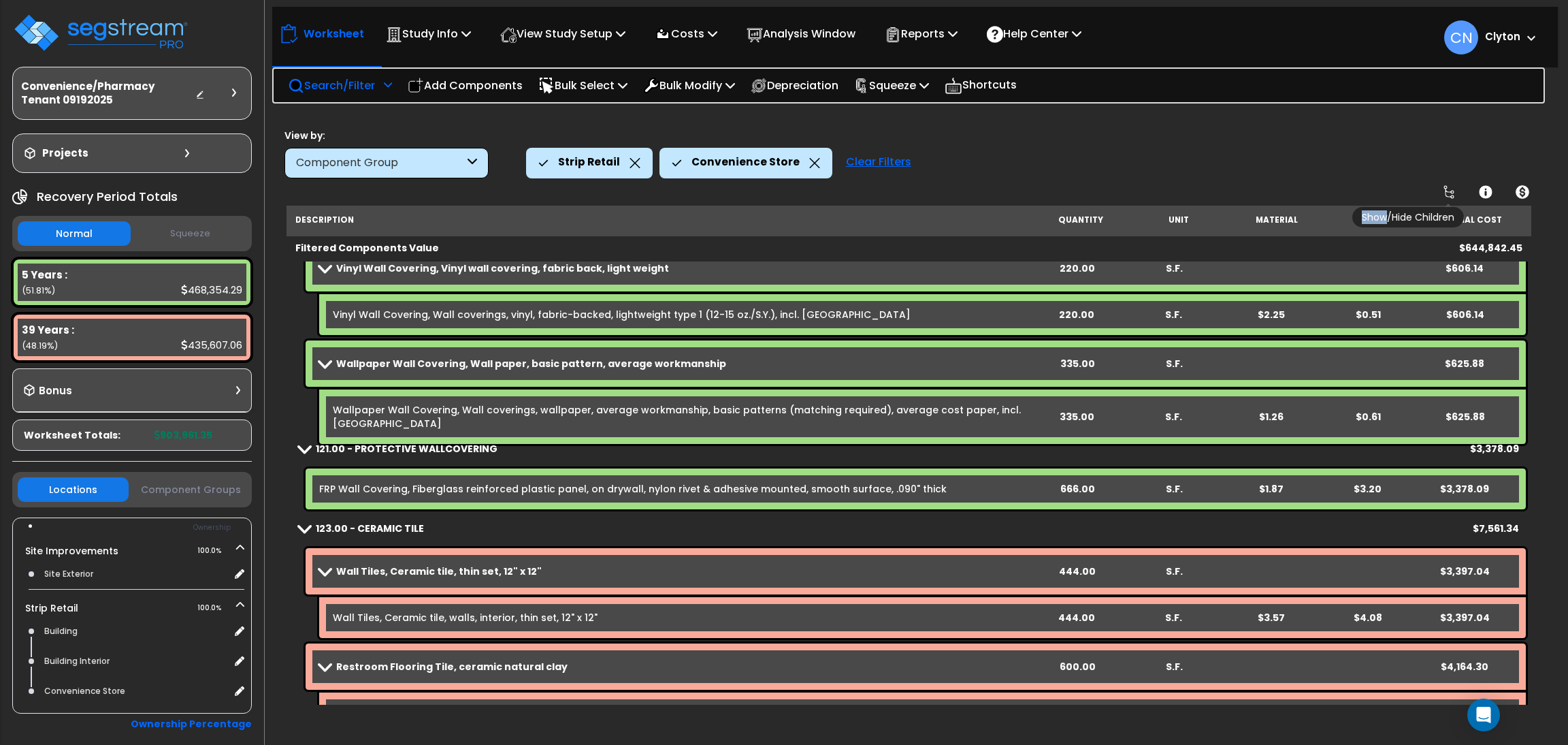
click at [1444, 189] on icon at bounding box center [1449, 192] width 11 height 14
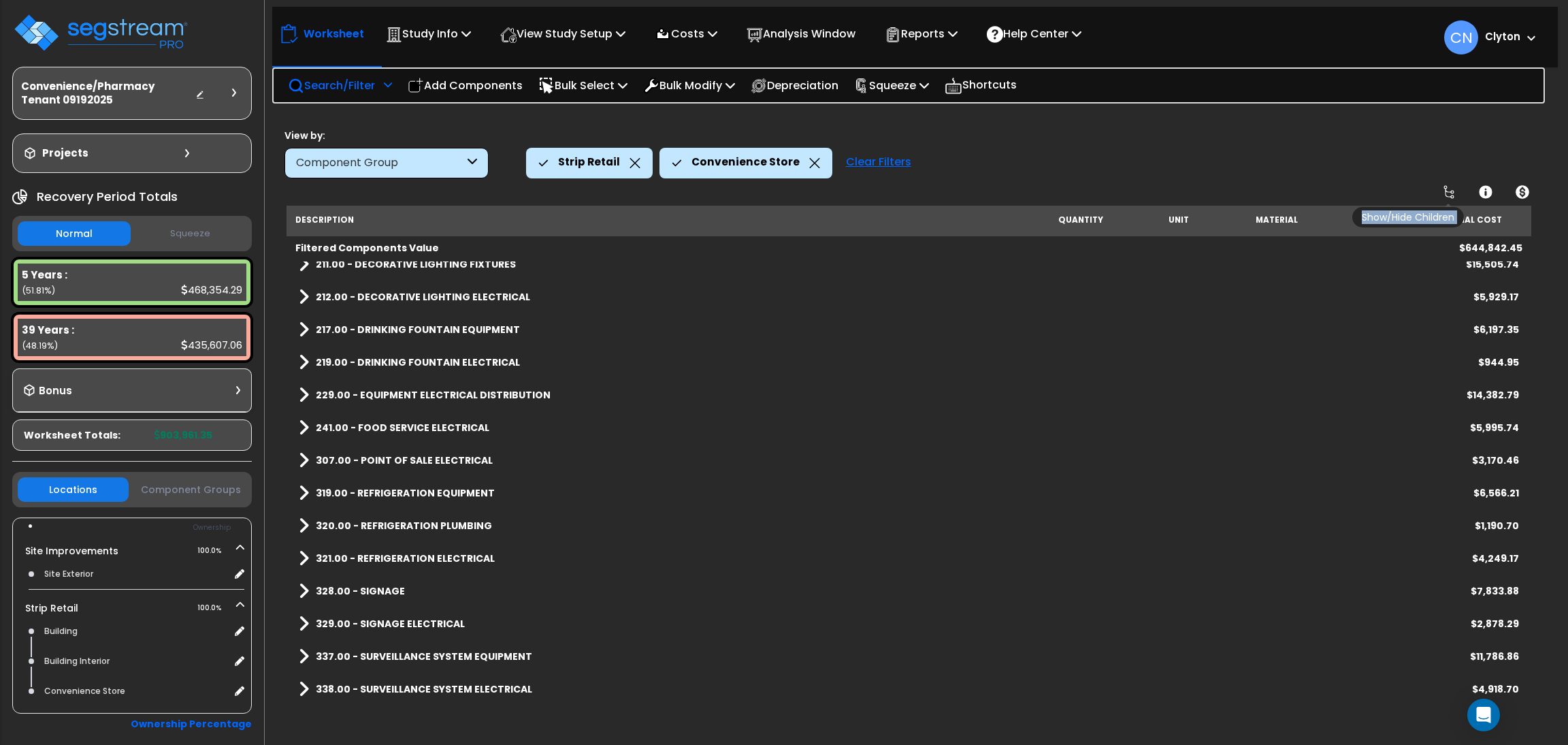
click at [1444, 189] on icon at bounding box center [1449, 192] width 11 height 14
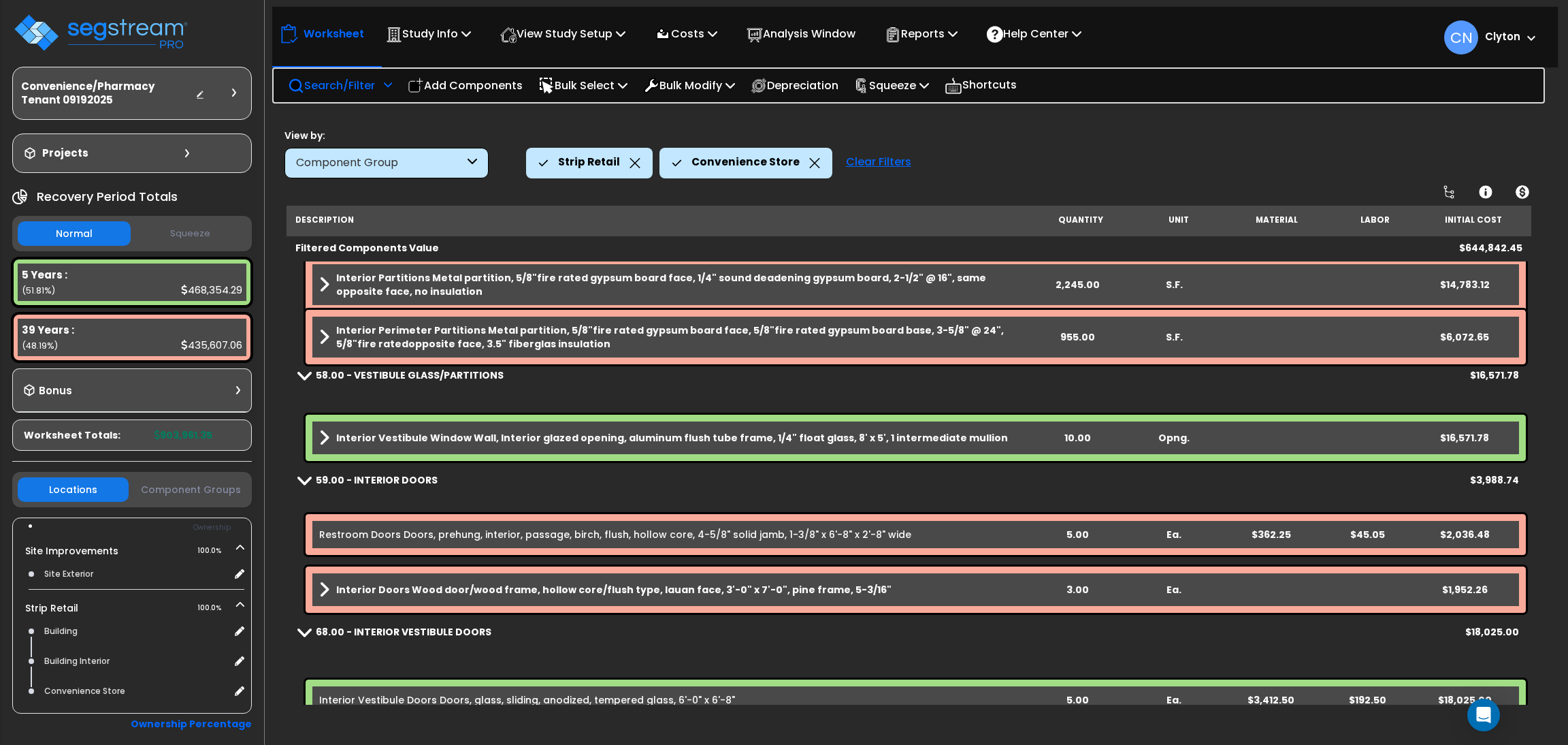
scroll to position [0, 0]
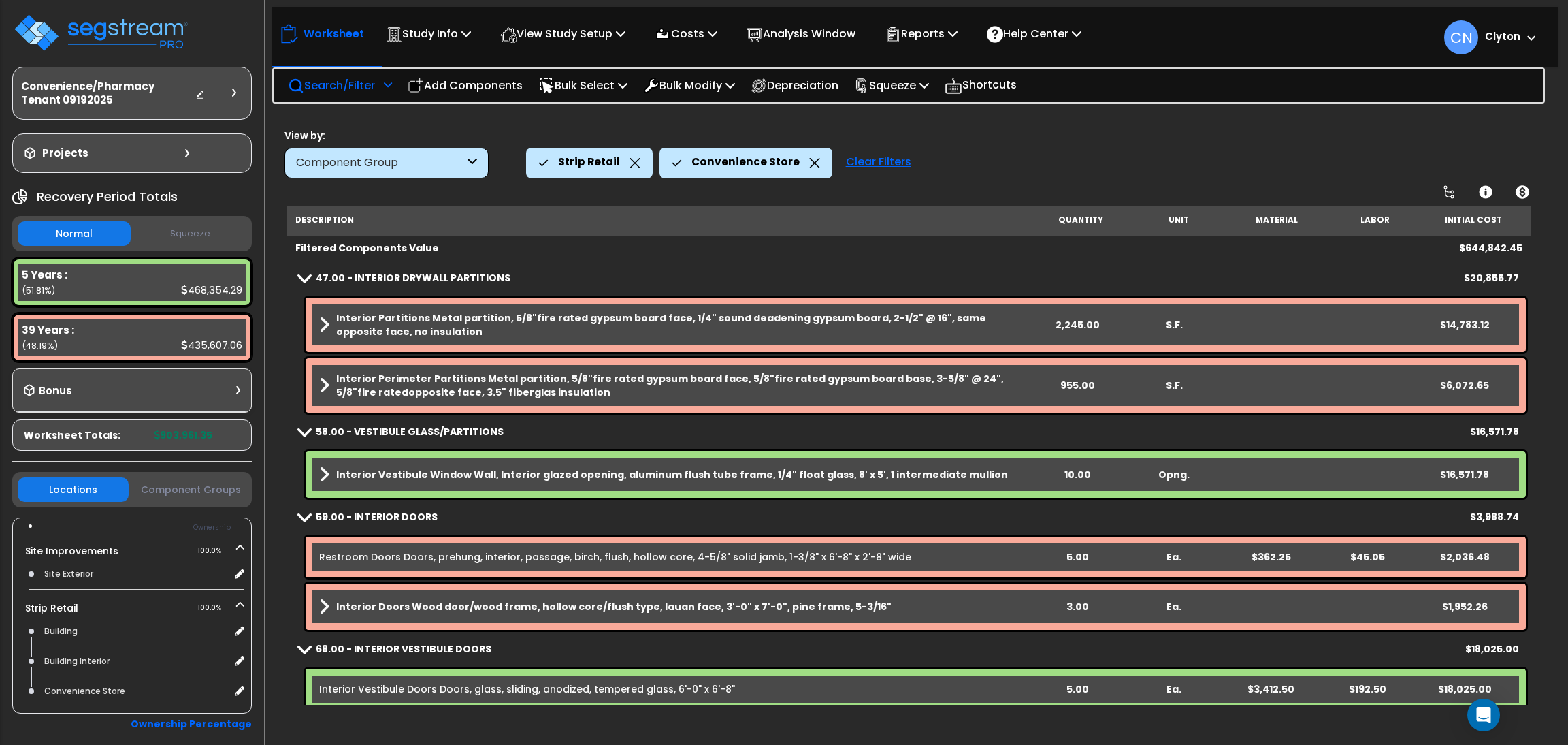
click at [1402, 133] on div "View by: Component Group High to Low - Component Cost" at bounding box center [909, 153] width 1259 height 50
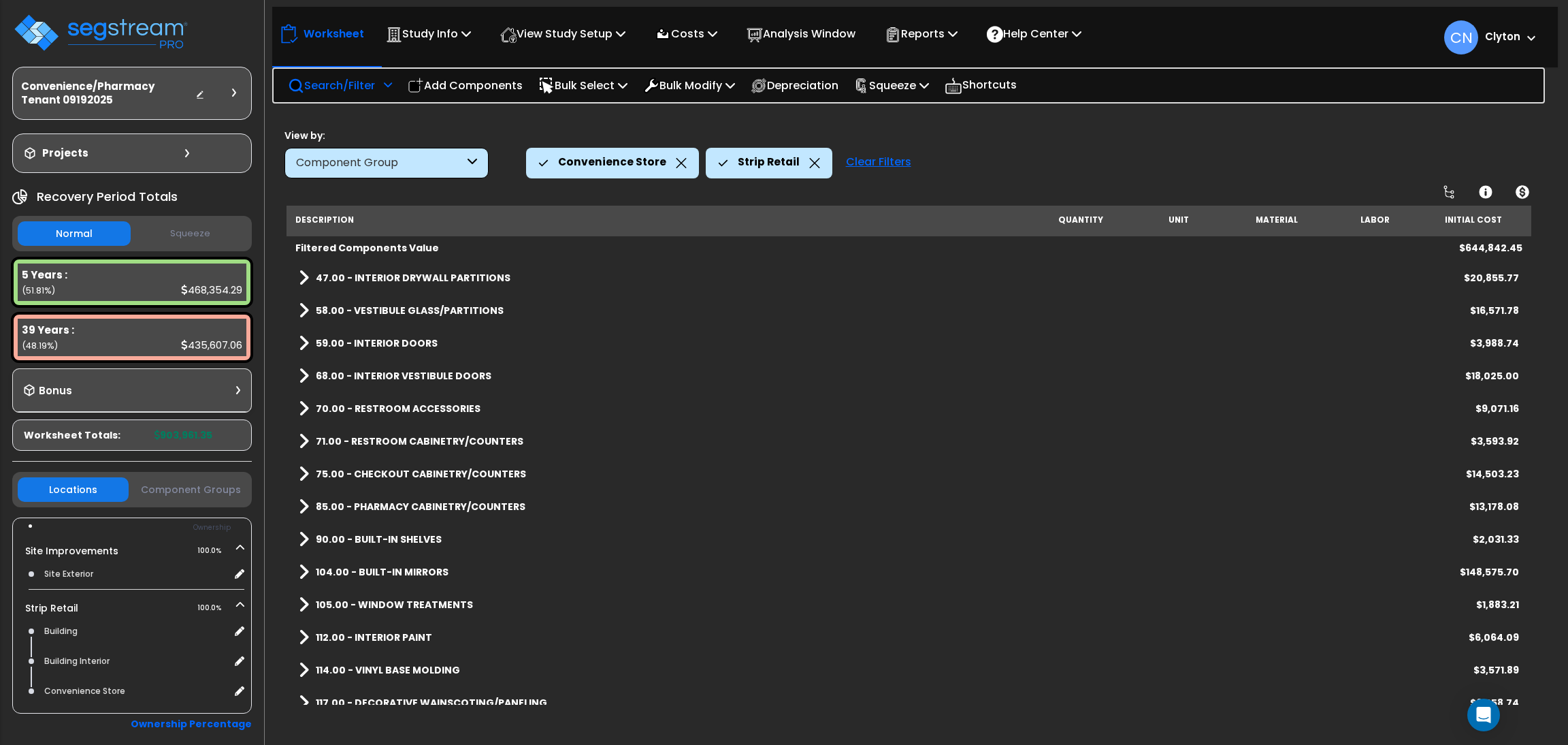
click at [1393, 154] on div "Convenience Store Strip Retail Clear Filters" at bounding box center [1029, 163] width 1006 height 30
